Goal: Task Accomplishment & Management: Use online tool/utility

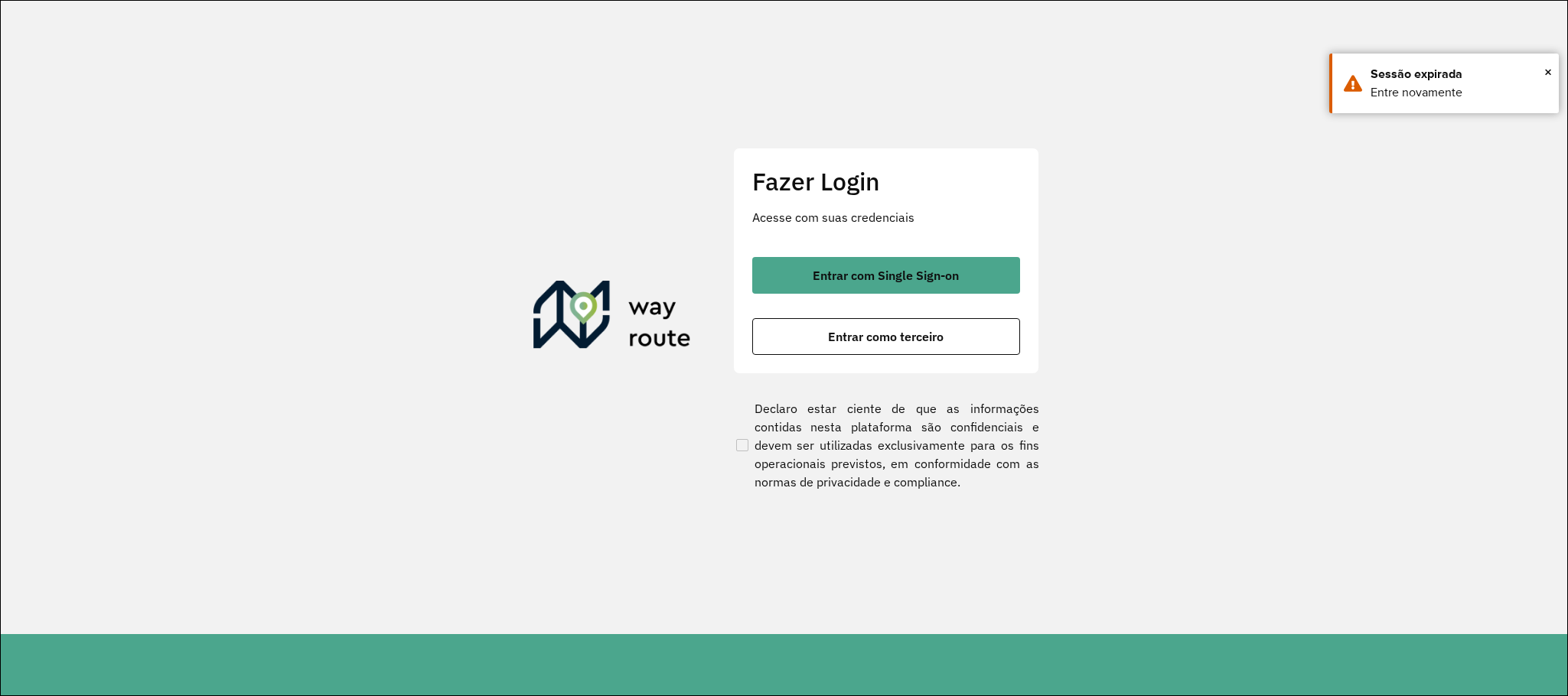
click at [910, 250] on div "Fazer Login Acesse com suas credenciais Entrar com Single Sign-on Entrar como t…" at bounding box center [887, 261] width 306 height 226
click at [916, 256] on div "Fazer Login Acesse com suas credenciais Entrar com Single Sign-on Entrar como t…" at bounding box center [887, 261] width 306 height 226
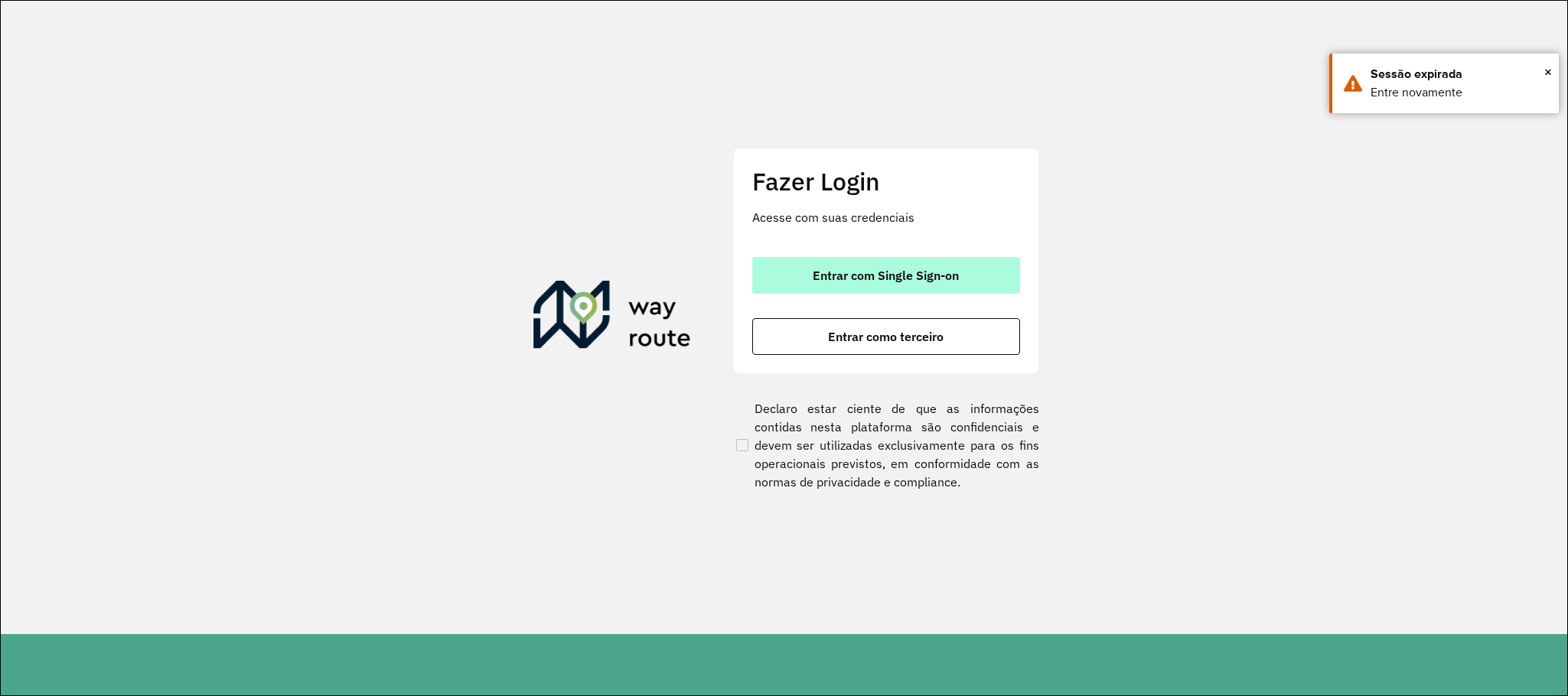
click at [933, 269] on span "Entrar com Single Sign-on" at bounding box center [886, 275] width 146 height 12
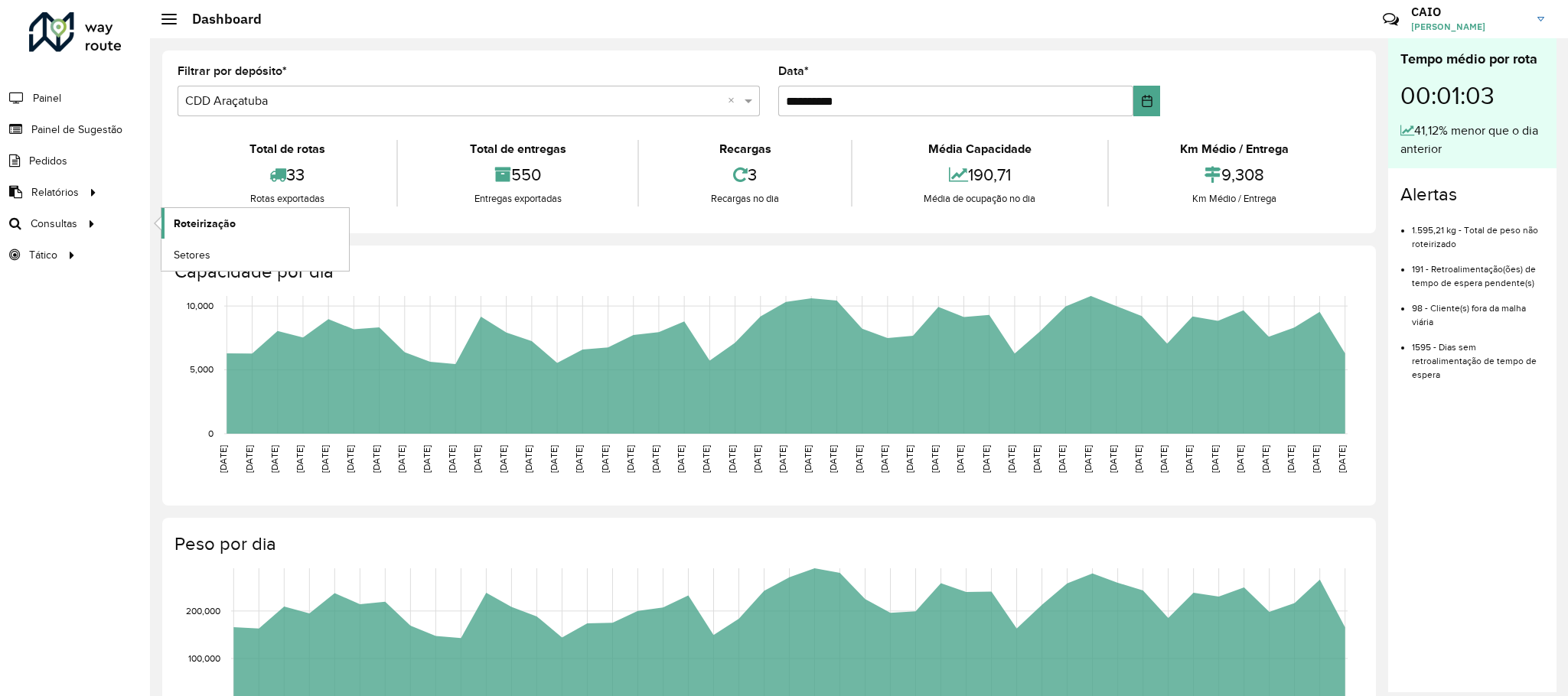
click at [188, 221] on span "Roteirização" at bounding box center [205, 223] width 62 height 16
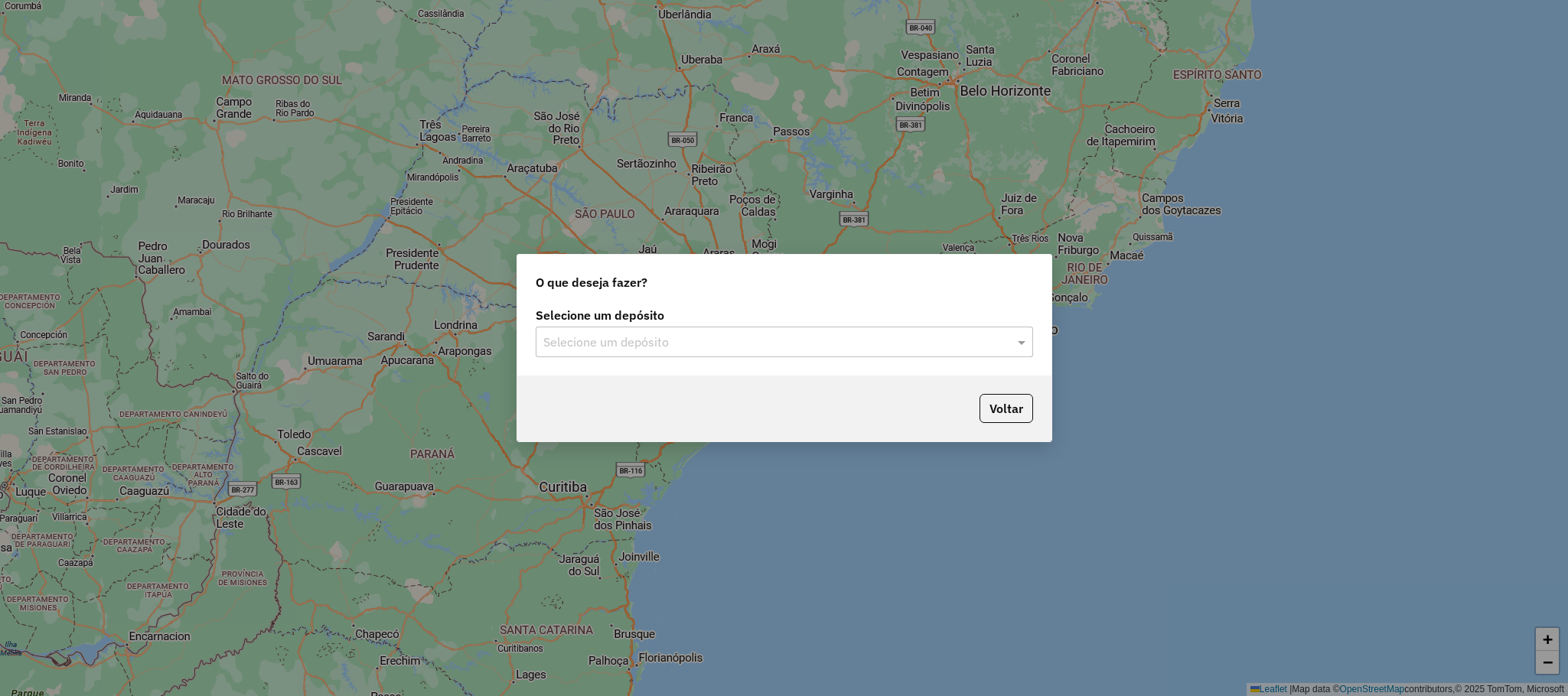
click at [730, 327] on div "Selecione um depósito" at bounding box center [785, 341] width 498 height 30
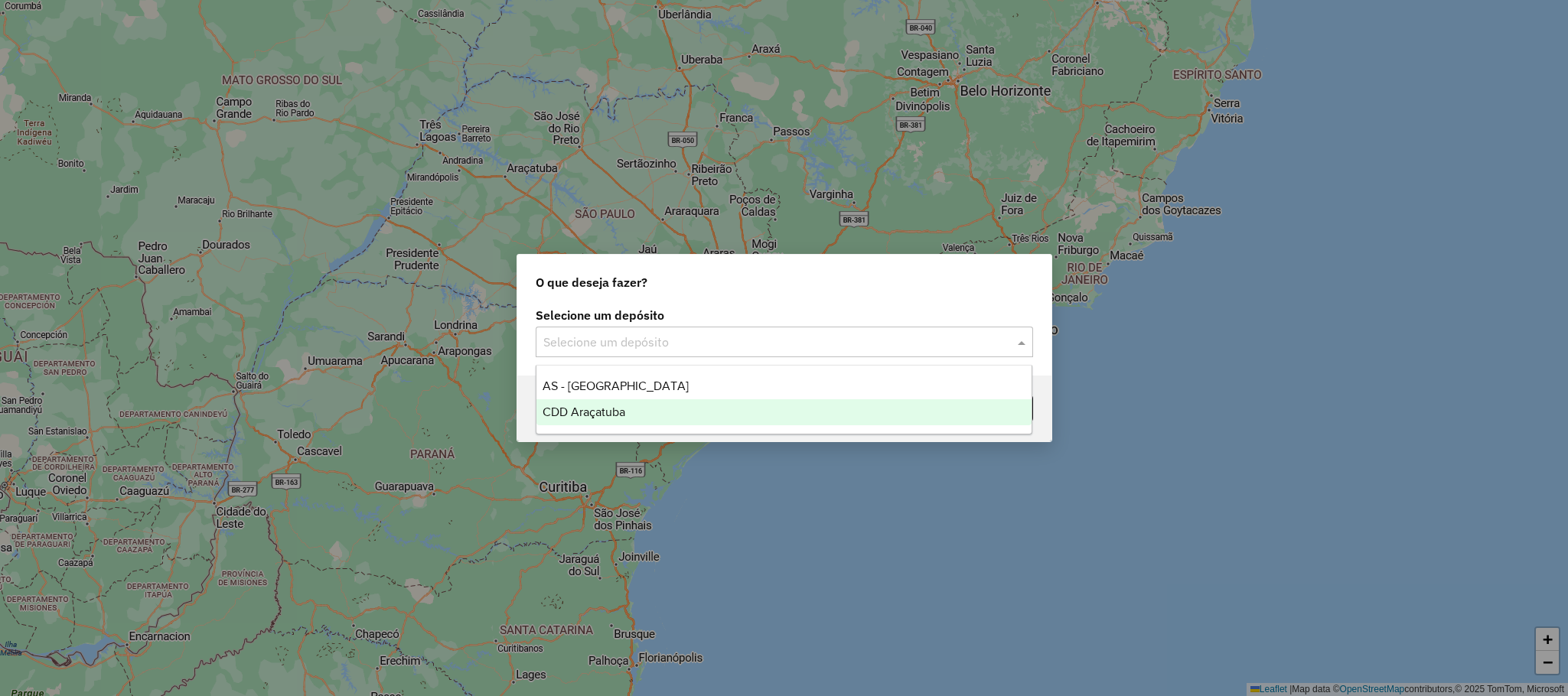
click at [696, 400] on div "CDD Araçatuba" at bounding box center [784, 412] width 495 height 26
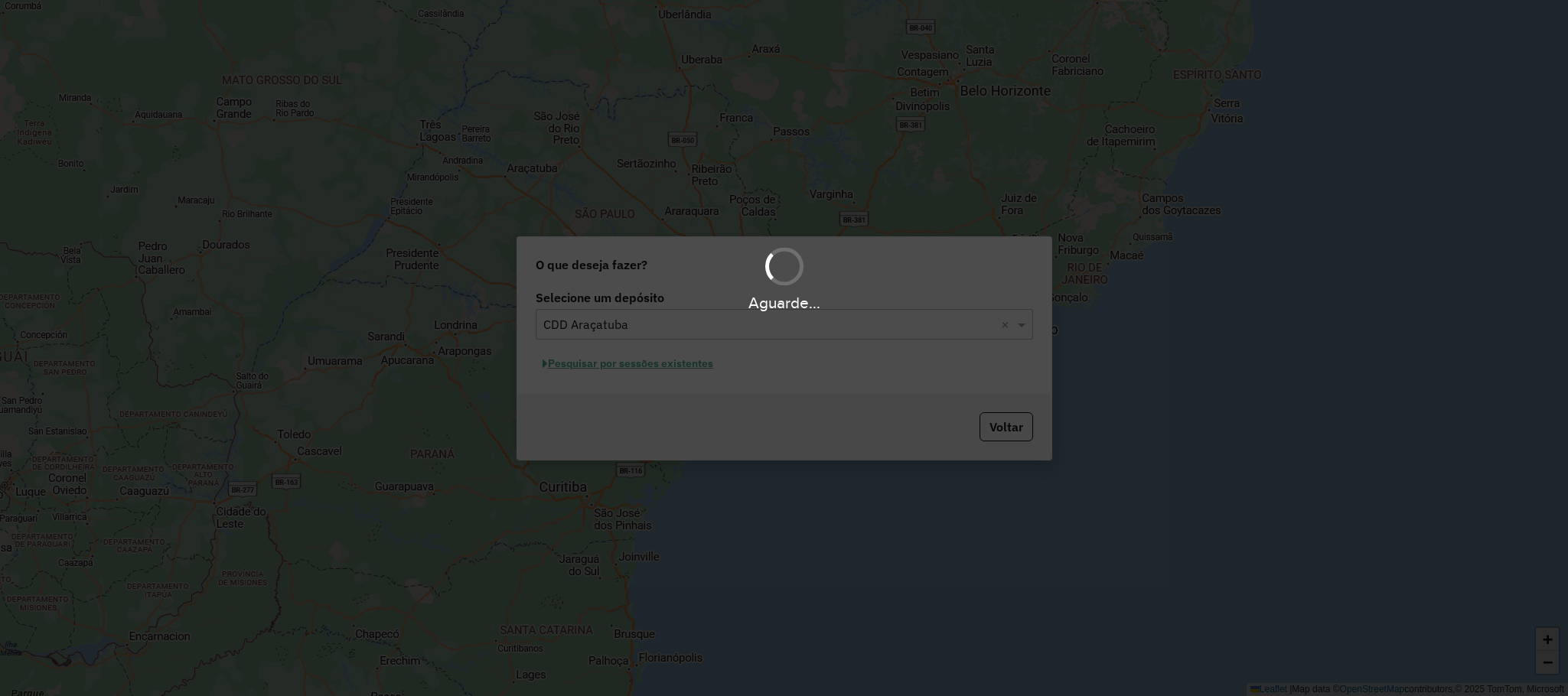
click at [589, 352] on div "Aguarde..." at bounding box center [784, 348] width 1568 height 696
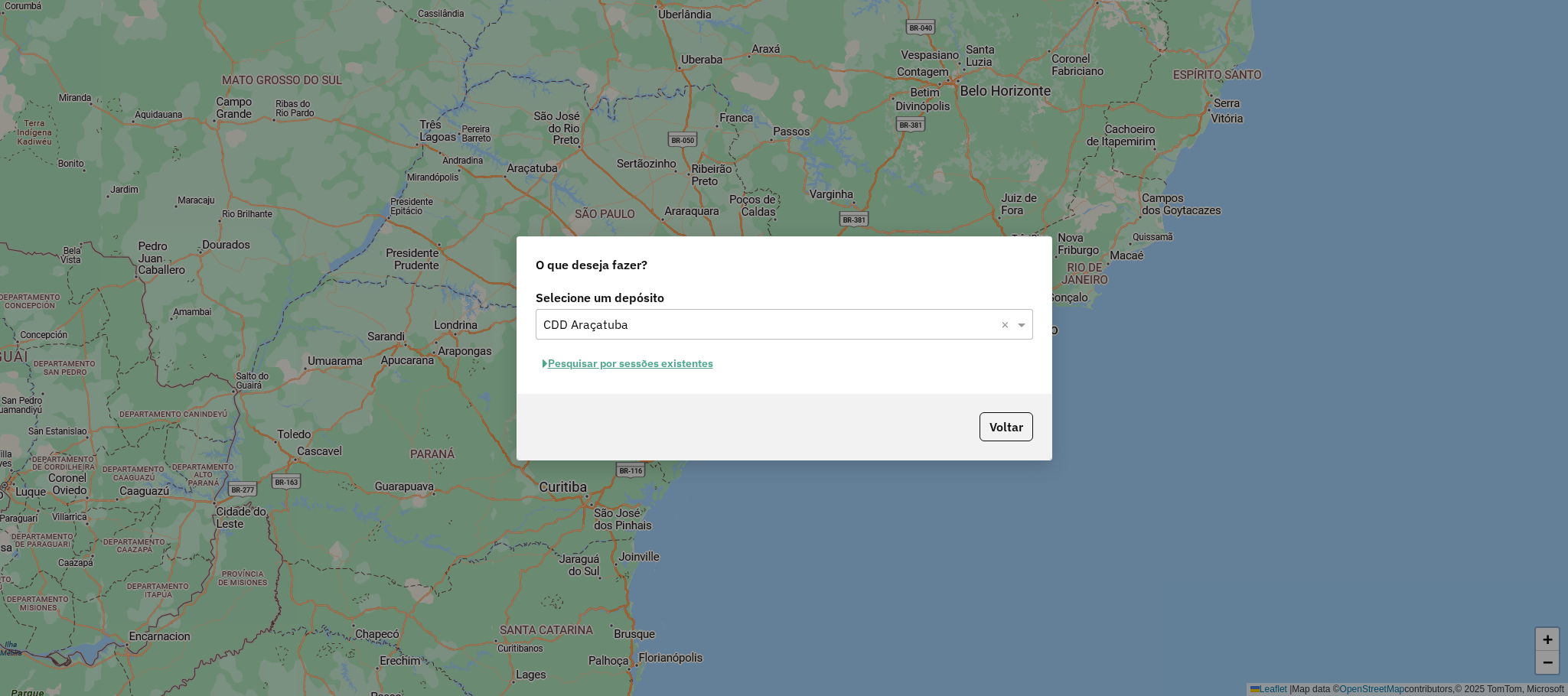
click at [623, 379] on div "Selecione um depósito Selecione um depósito × CDD Araçatuba × Pesquisar por ses…" at bounding box center [784, 340] width 534 height 108
click at [609, 365] on button "Pesquisar por sessões existentes" at bounding box center [628, 364] width 184 height 24
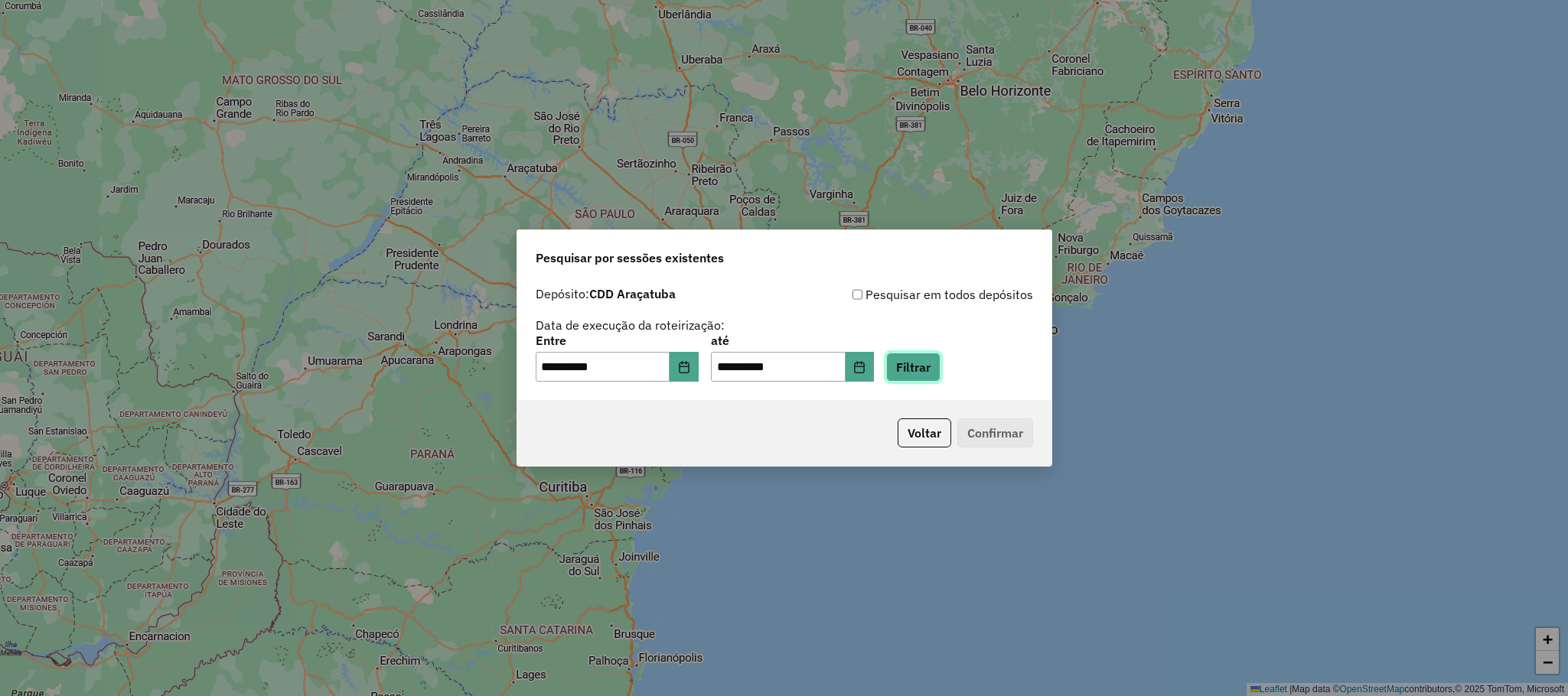
click at [930, 370] on button "Filtrar" at bounding box center [913, 367] width 54 height 29
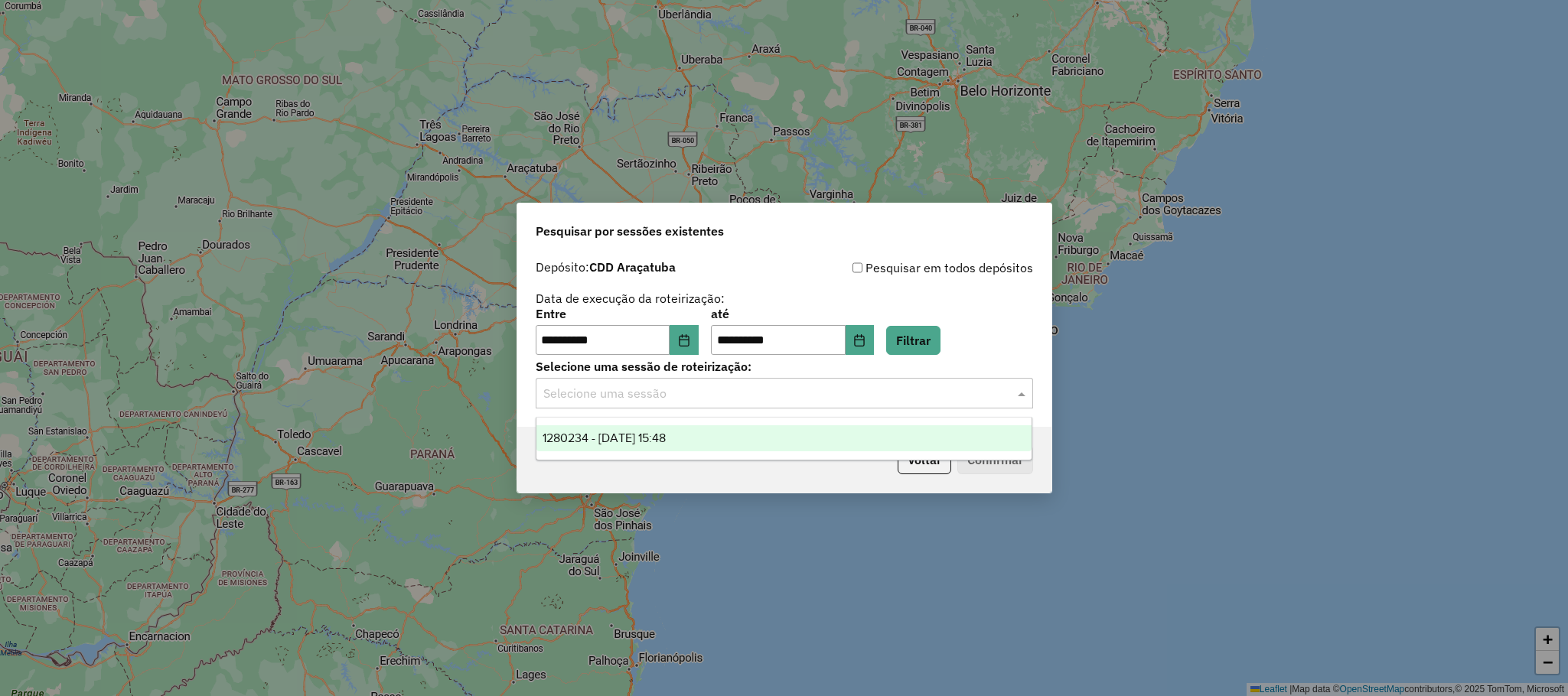
click at [674, 404] on div "Selecione uma sessão" at bounding box center [785, 393] width 498 height 30
click at [646, 442] on span "1280234 - 22/09/2025 15:48" at bounding box center [604, 438] width 123 height 13
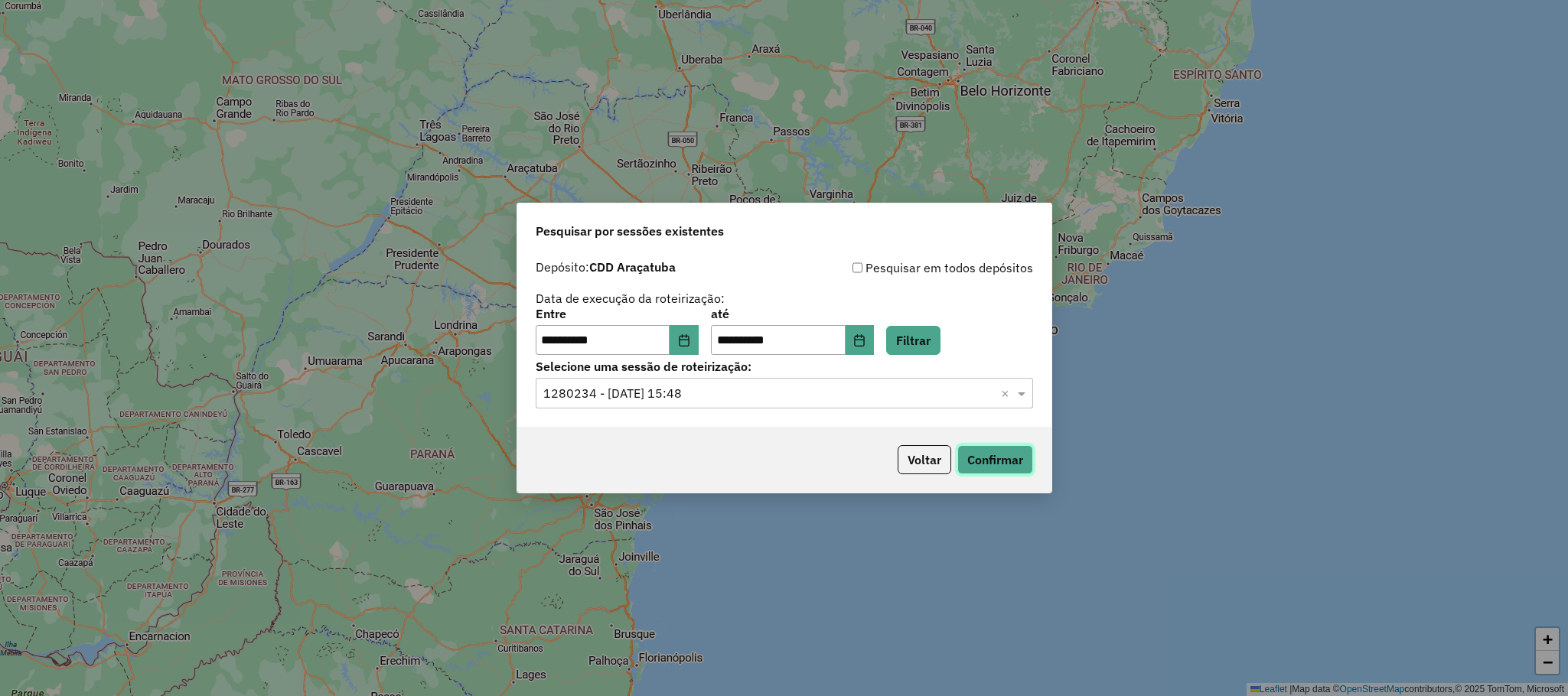
click at [1022, 451] on button "Confirmar" at bounding box center [995, 460] width 75 height 29
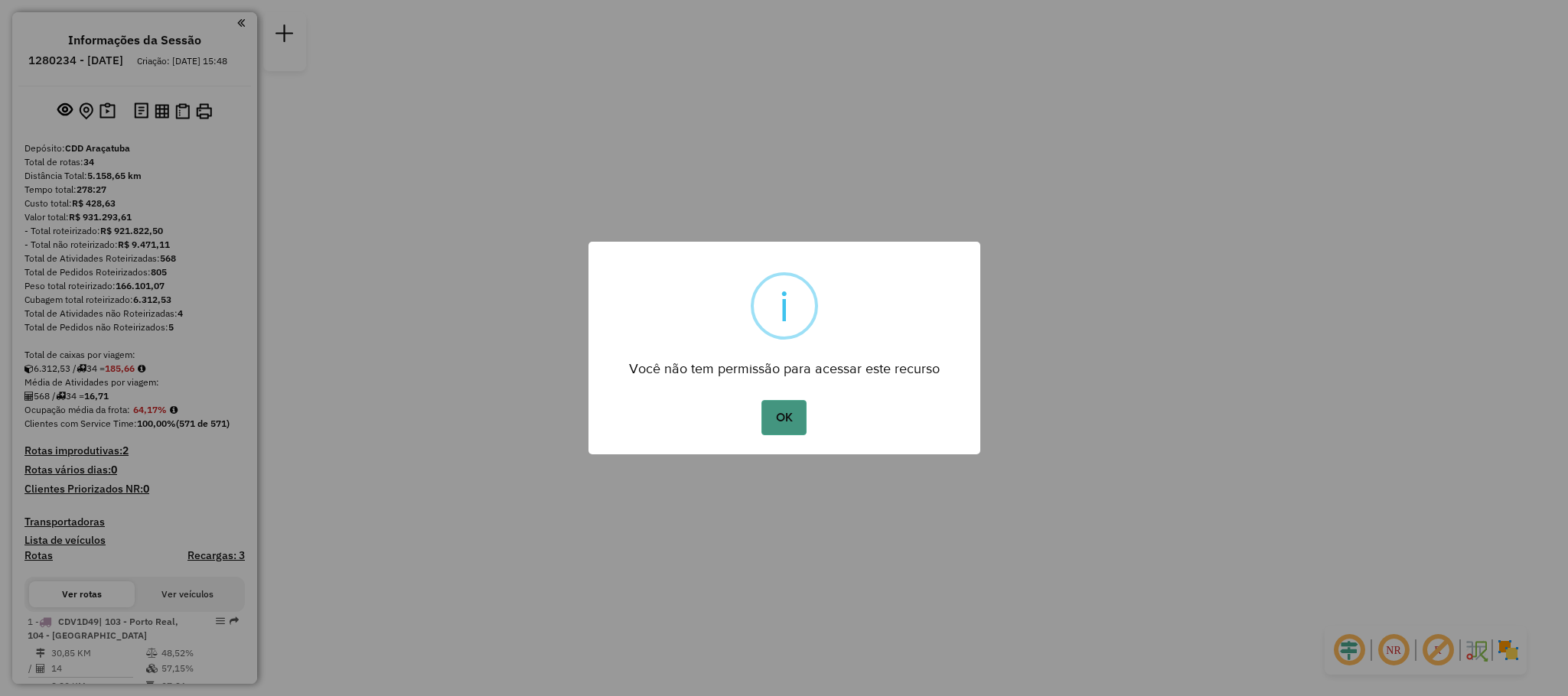
click at [786, 418] on button "OK" at bounding box center [784, 418] width 45 height 35
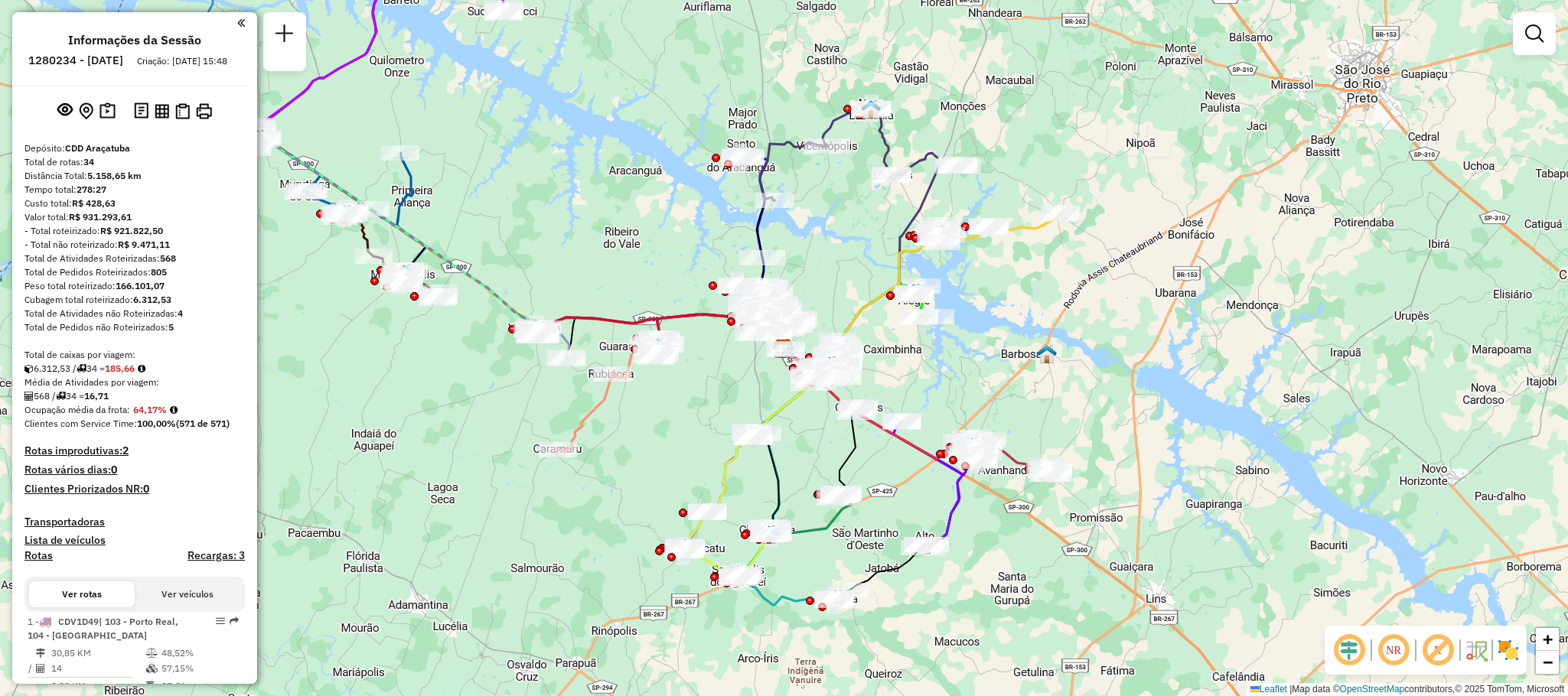
scroll to position [2149, 0]
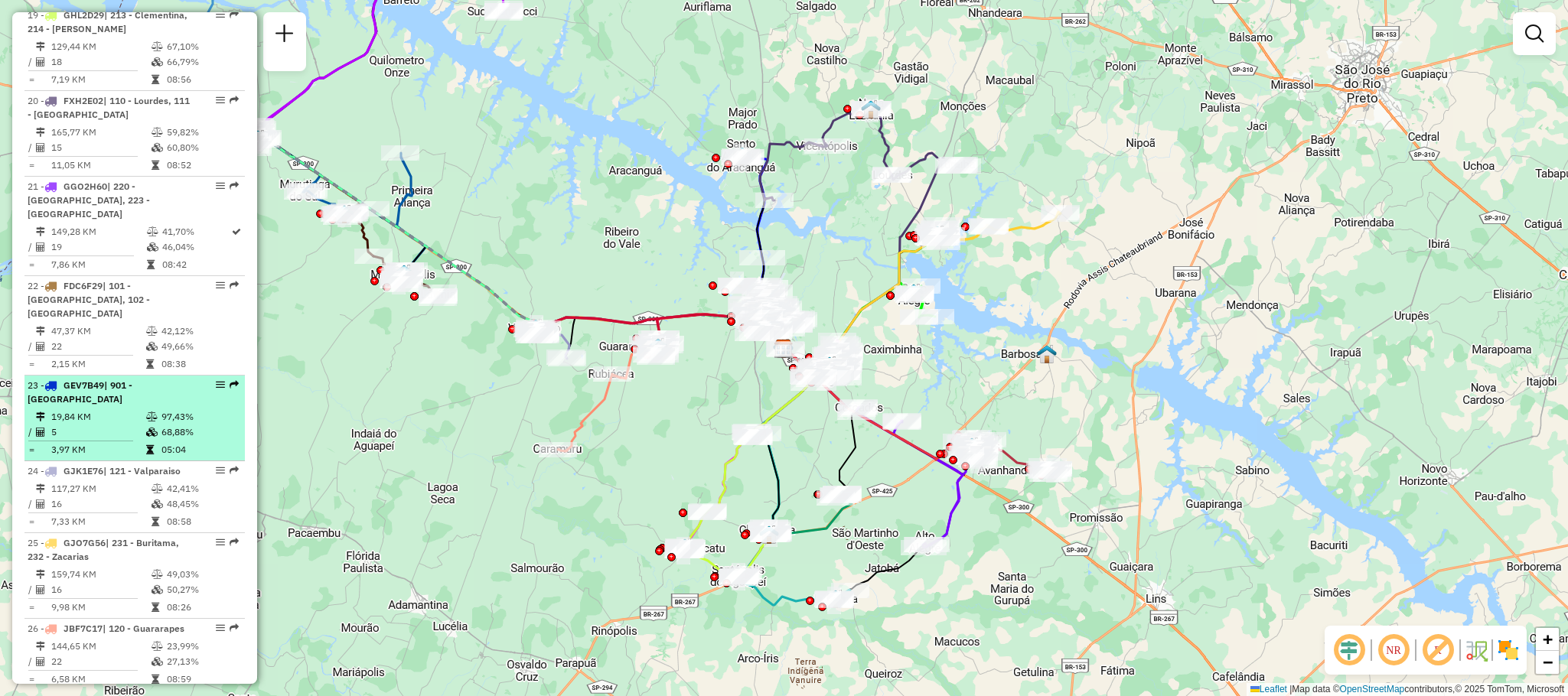
select select "**********"
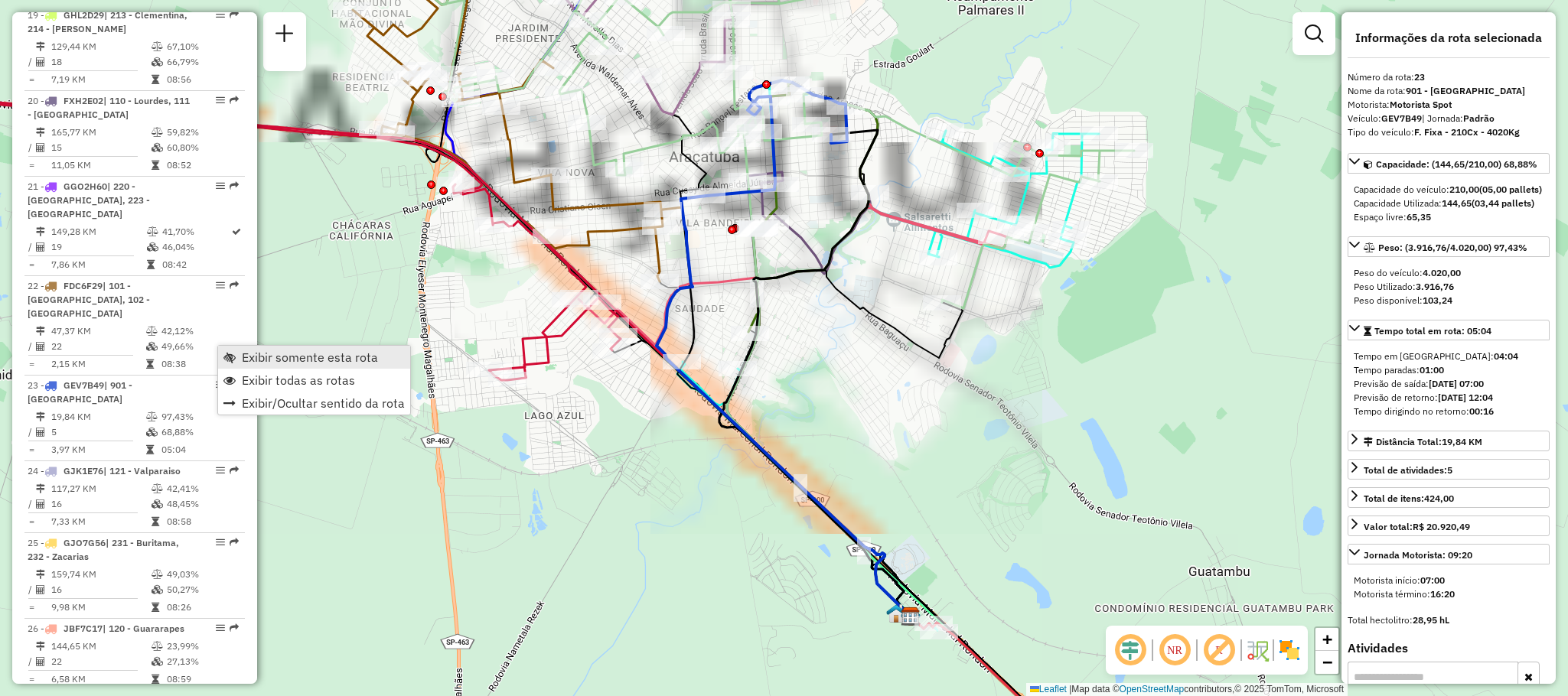
click at [314, 362] on span "Exibir somente esta rota" at bounding box center [310, 358] width 136 height 12
